Goal: Information Seeking & Learning: Learn about a topic

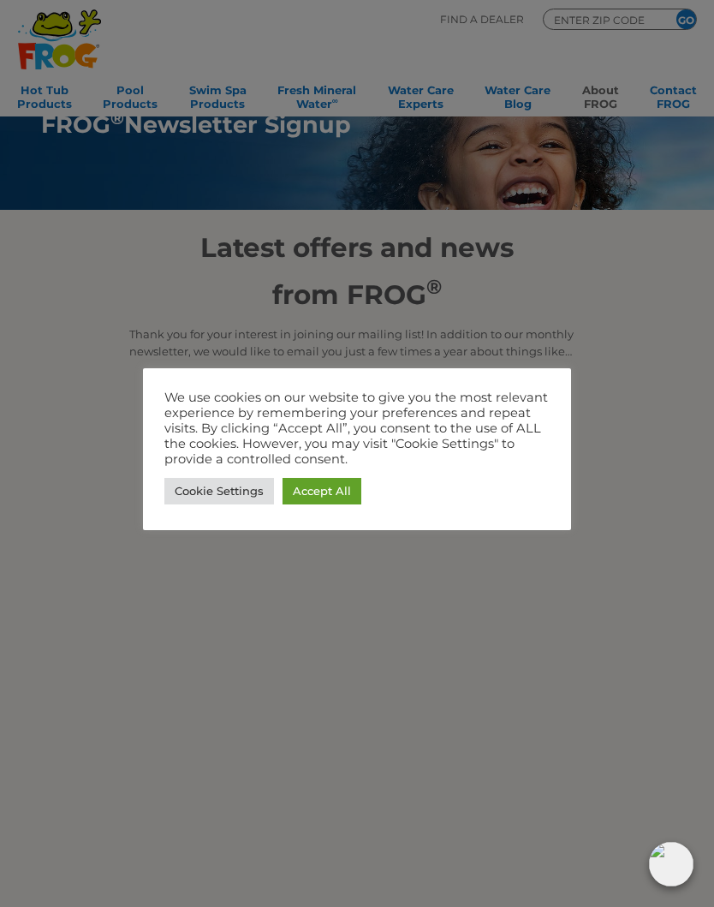
click at [326, 480] on link "Accept All" at bounding box center [322, 491] width 79 height 27
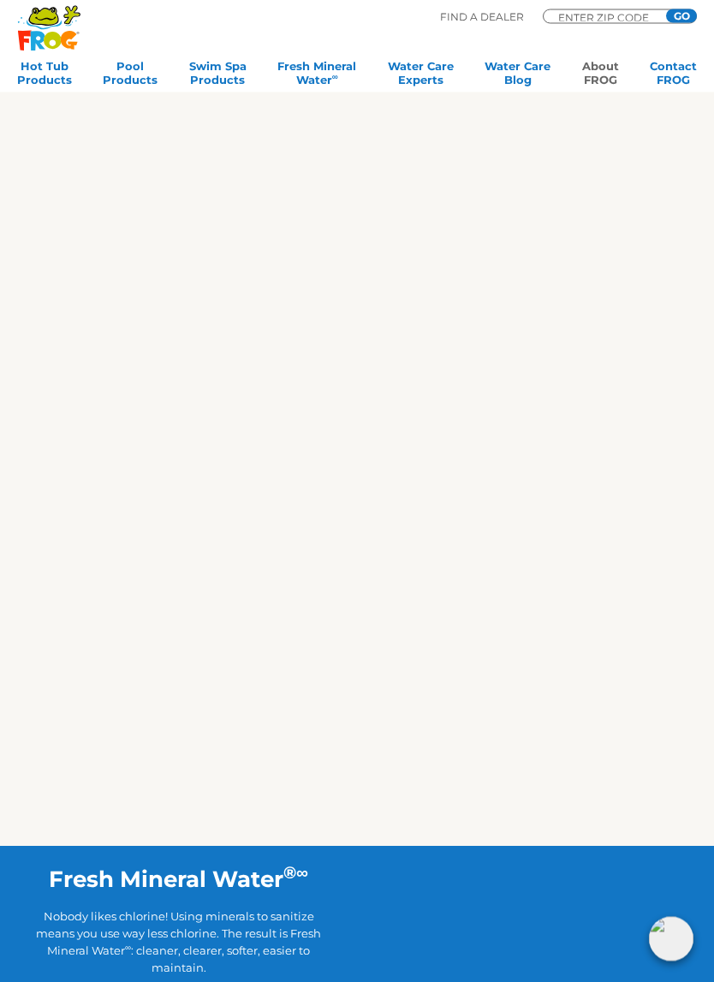
scroll to position [1931, 0]
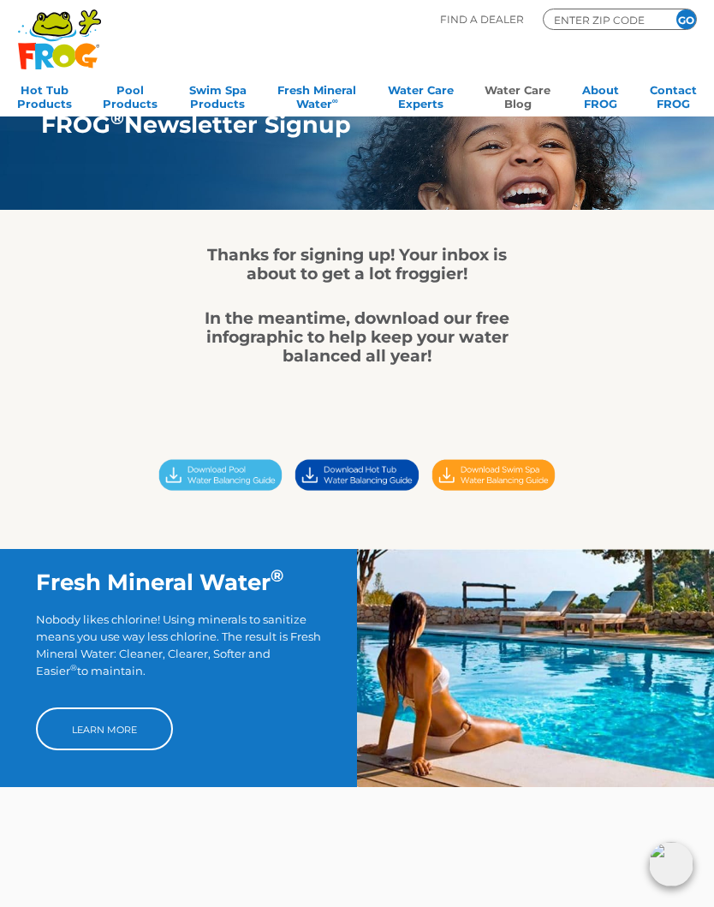
click at [519, 107] on link "Water Care Blog" at bounding box center [518, 95] width 66 height 34
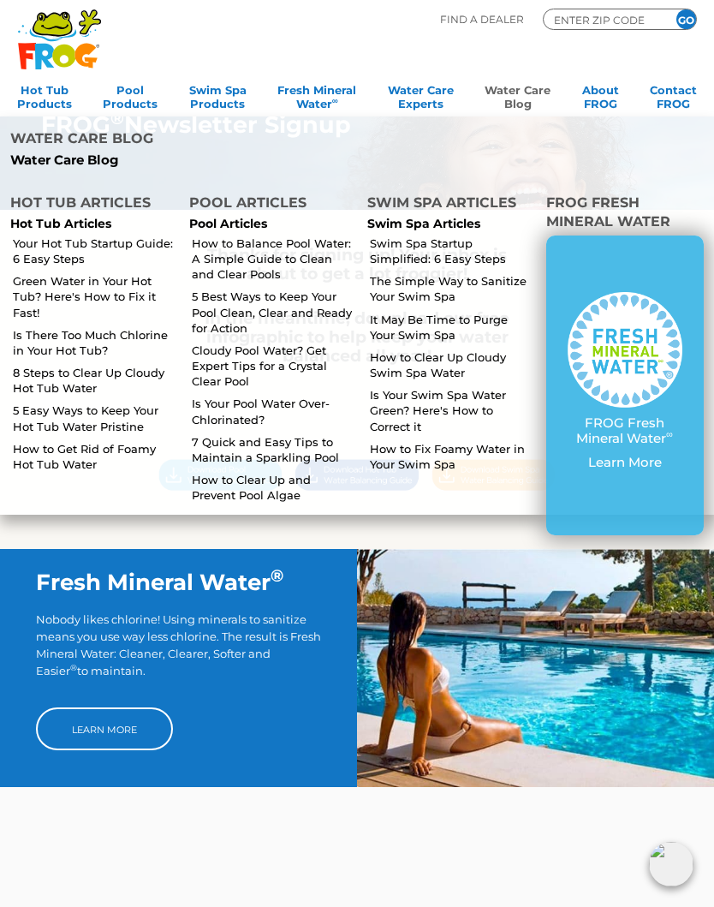
click at [283, 246] on link "How to Balance Pool Water: A Simple Guide to Clean and Clear Pools" at bounding box center [273, 259] width 162 height 47
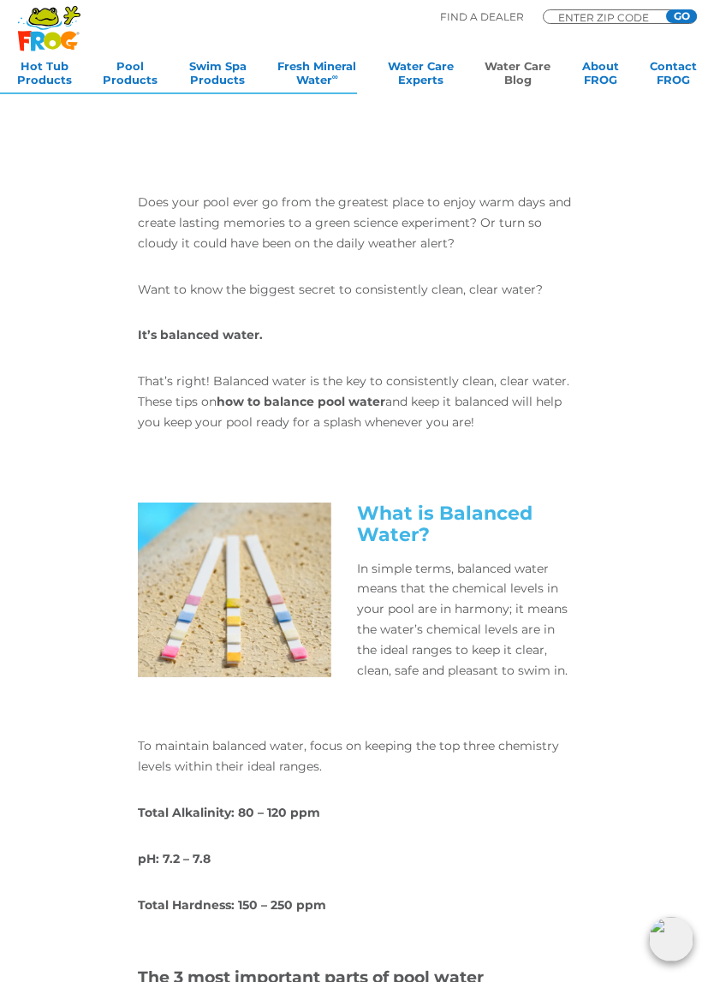
scroll to position [396, 0]
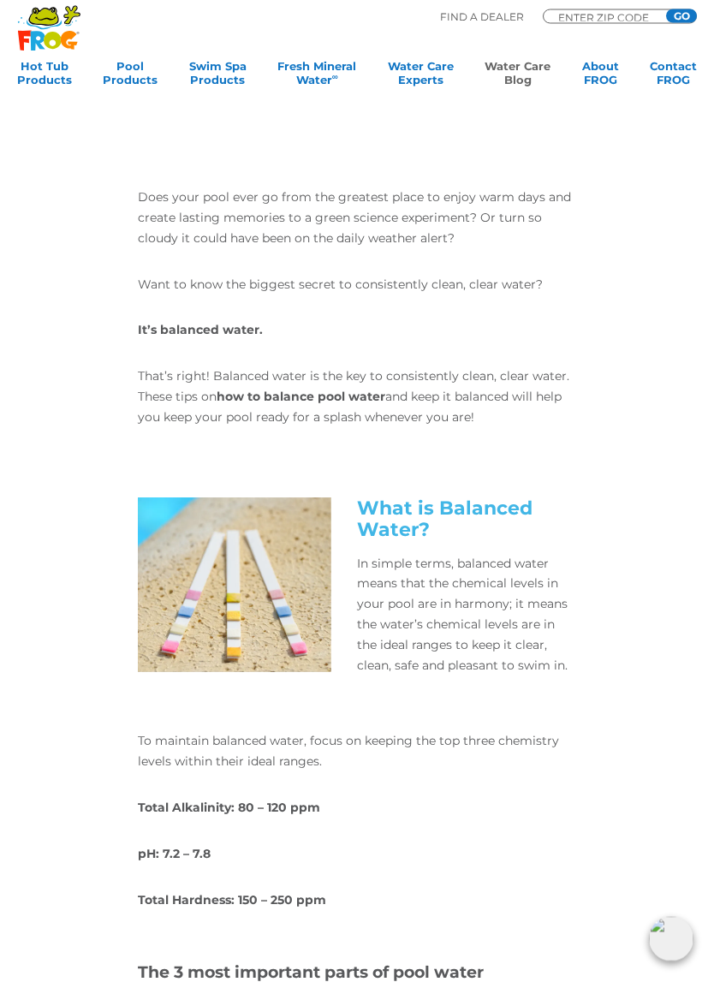
click at [618, 660] on div "What is Balanced Water? In simple terms, balanced water means that the chemical…" at bounding box center [357, 609] width 658 height 221
click at [630, 636] on div "What is Balanced Water? In simple terms, balanced water means that the chemical…" at bounding box center [357, 609] width 658 height 221
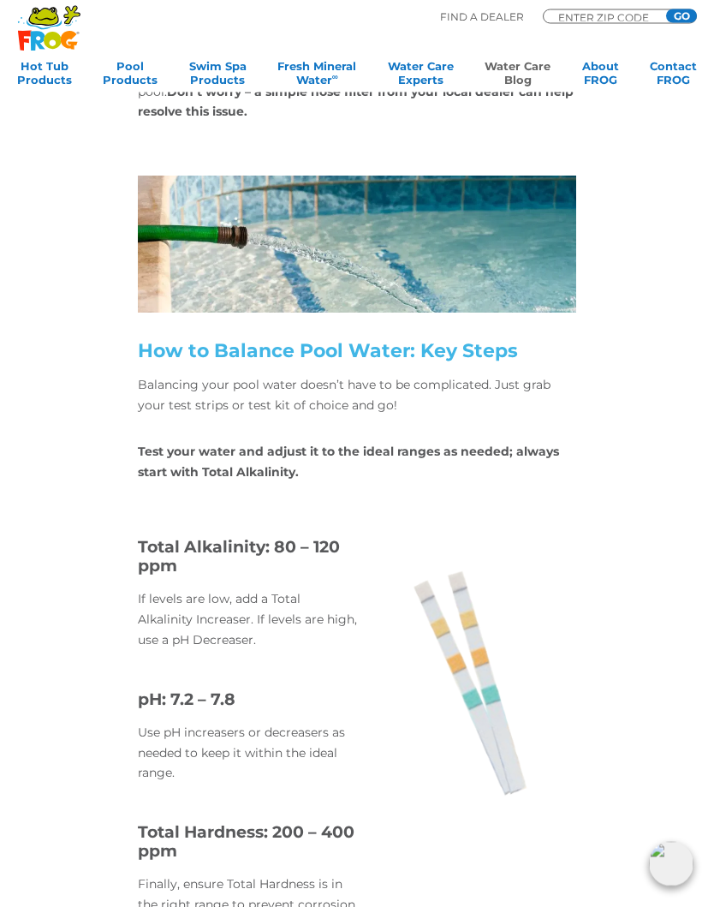
scroll to position [3847, 0]
